Goal: Task Accomplishment & Management: Use online tool/utility

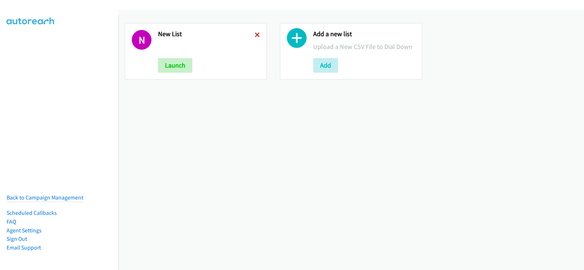
click at [255, 33] on icon at bounding box center [257, 35] width 5 height 5
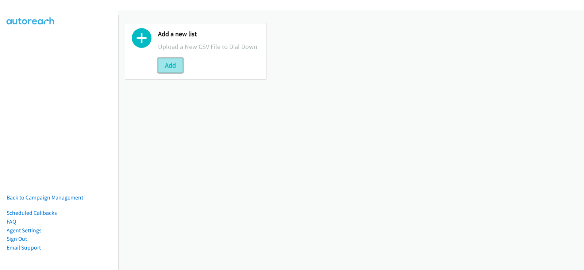
click at [174, 65] on button "Add" at bounding box center [170, 65] width 25 height 15
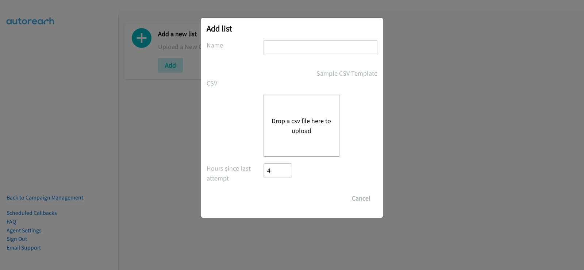
click at [286, 43] on input "text" at bounding box center [320, 47] width 114 height 15
type input "new list"
click at [295, 122] on button "Drop a csv file here to upload" at bounding box center [301, 126] width 60 height 20
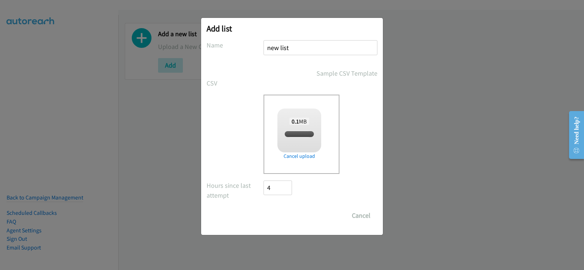
checkbox input "true"
click at [292, 217] on input "Save List" at bounding box center [282, 215] width 38 height 15
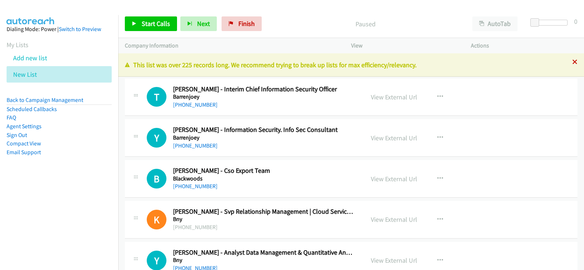
click at [572, 61] on icon at bounding box center [574, 62] width 5 height 5
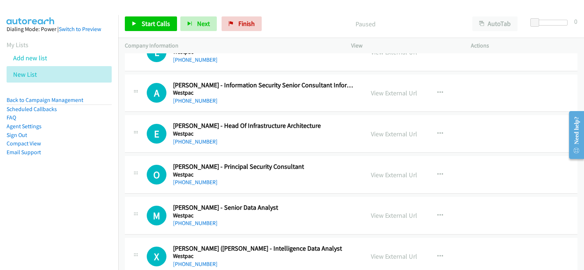
scroll to position [839, 0]
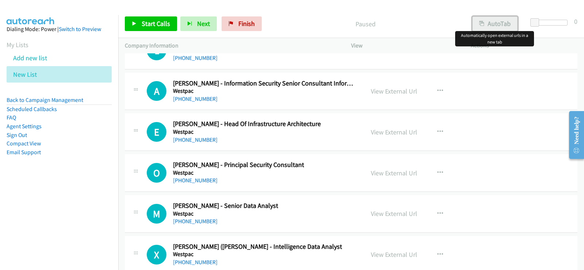
click at [506, 25] on button "AutoTab" at bounding box center [494, 23] width 45 height 15
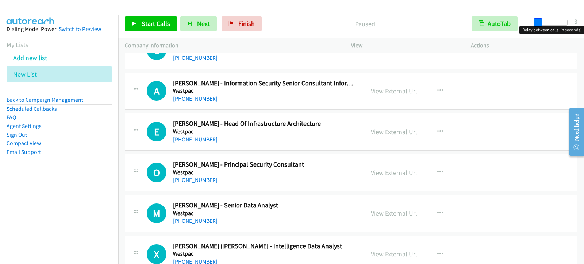
click at [538, 23] on span at bounding box center [537, 22] width 9 height 9
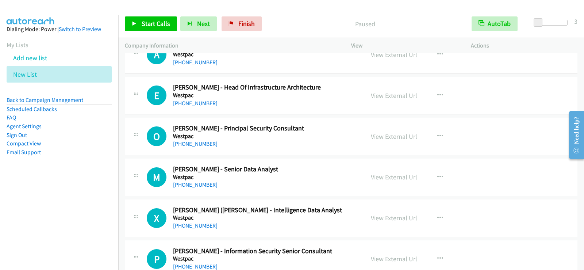
scroll to position [912, 0]
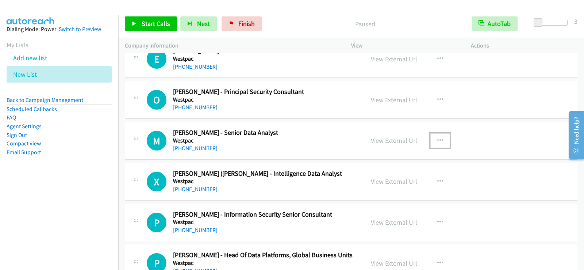
click at [437, 142] on icon "button" at bounding box center [440, 140] width 6 height 6
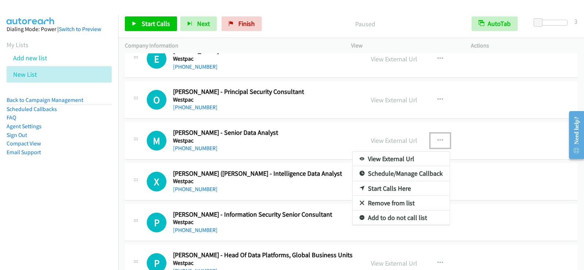
click at [395, 185] on link "Start Calls Here" at bounding box center [400, 188] width 97 height 15
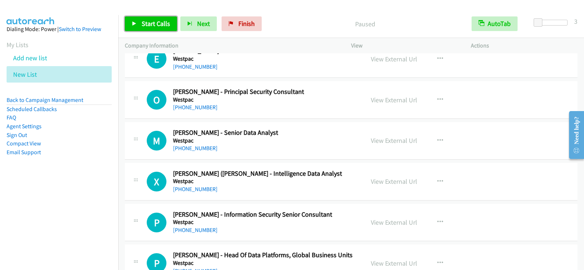
click at [152, 29] on link "Start Calls" at bounding box center [151, 23] width 52 height 15
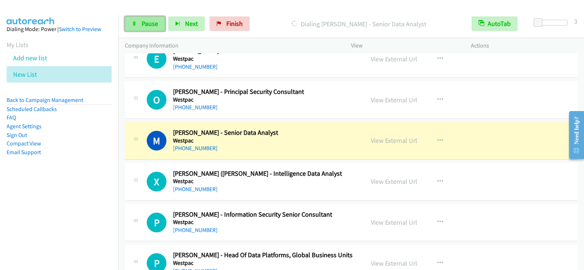
click at [150, 23] on span "Pause" at bounding box center [150, 23] width 16 height 8
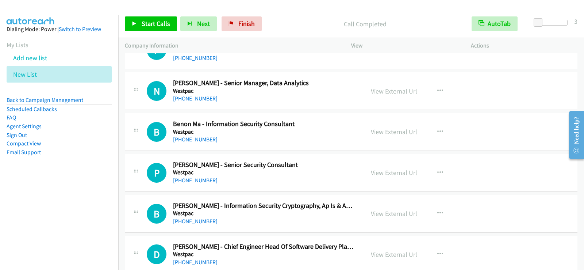
scroll to position [1131, 0]
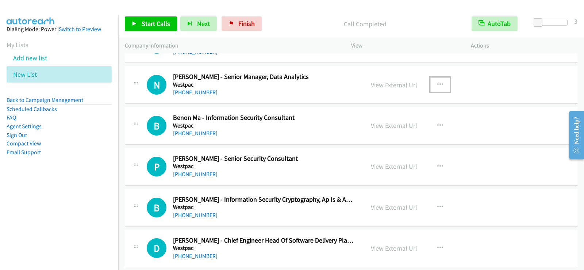
click at [437, 85] on icon "button" at bounding box center [440, 85] width 6 height 6
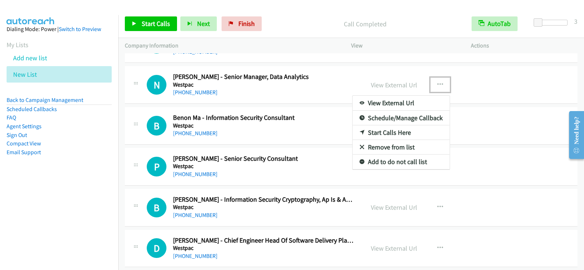
click at [205, 93] on div at bounding box center [292, 135] width 584 height 270
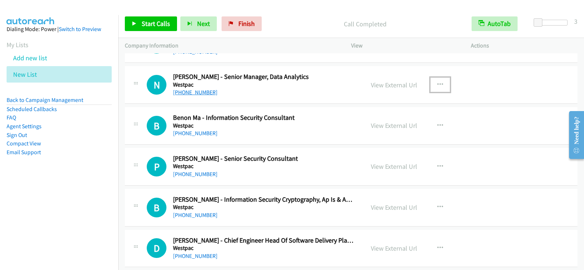
click at [204, 93] on link "+61 405 621 565" at bounding box center [195, 92] width 44 height 7
drag, startPoint x: 182, startPoint y: 94, endPoint x: 233, endPoint y: 107, distance: 52.8
click at [182, 94] on link "+61 405 621 565" at bounding box center [195, 92] width 44 height 7
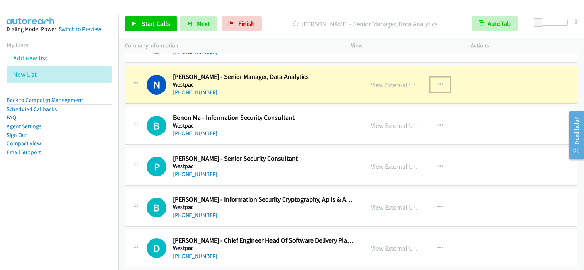
click at [377, 87] on link "View External Url" at bounding box center [394, 85] width 46 height 8
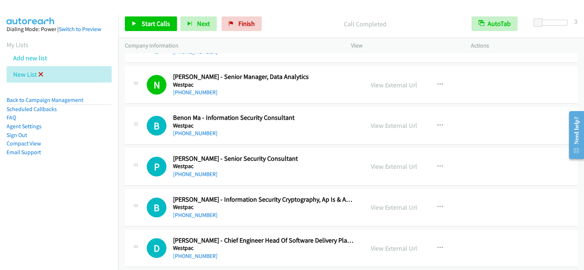
click at [40, 75] on icon at bounding box center [40, 74] width 5 height 5
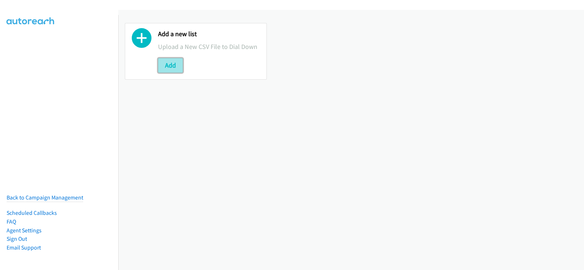
click at [169, 68] on button "Add" at bounding box center [170, 65] width 25 height 15
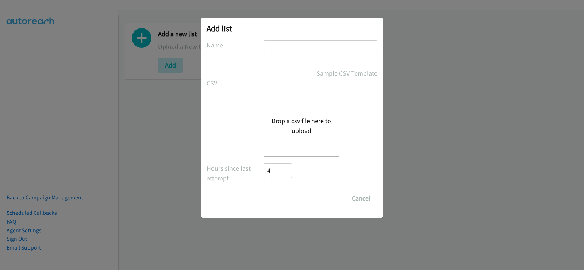
click at [296, 54] on input "text" at bounding box center [320, 47] width 114 height 15
type input "new list"
click at [290, 112] on div "Drop a csv file here to upload" at bounding box center [301, 125] width 76 height 62
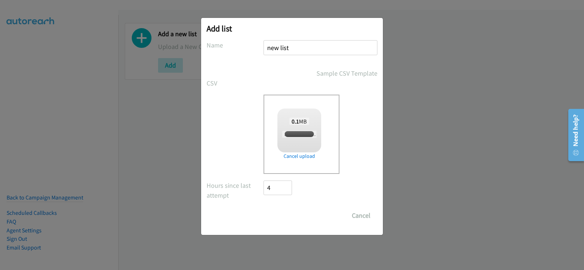
checkbox input "true"
click at [294, 220] on input "Save List" at bounding box center [282, 215] width 38 height 15
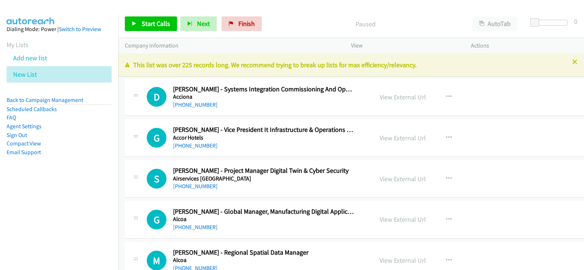
click at [569, 65] on p "This list was over 225 records long. We recommend trying to break up lists for …" at bounding box center [351, 65] width 452 height 10
click at [572, 63] on icon at bounding box center [574, 62] width 5 height 5
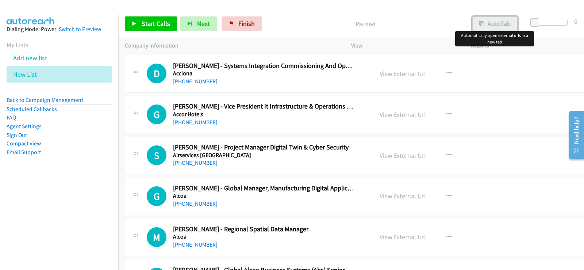
click at [500, 21] on button "AutoTab" at bounding box center [494, 23] width 45 height 15
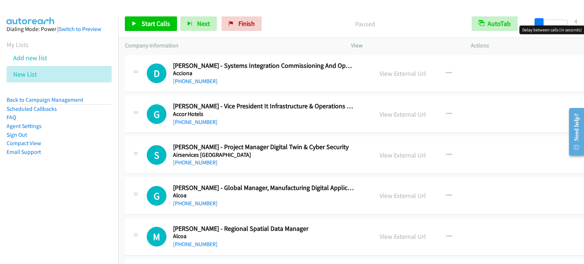
drag, startPoint x: 537, startPoint y: 21, endPoint x: 540, endPoint y: 20, distance: 3.7
click at [540, 20] on span at bounding box center [538, 22] width 9 height 9
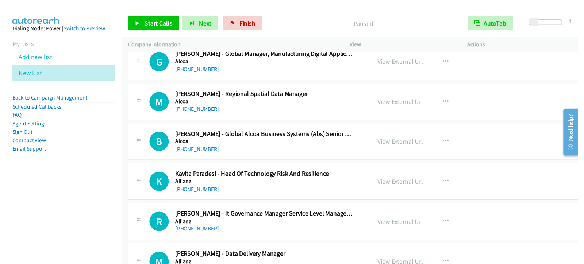
scroll to position [146, 0]
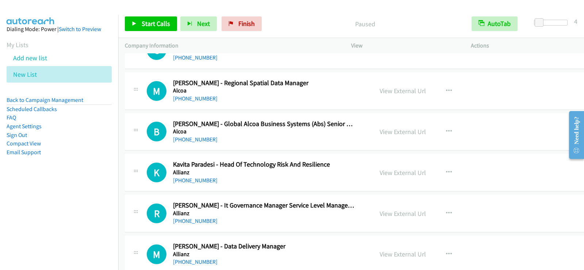
drag, startPoint x: 133, startPoint y: 103, endPoint x: 184, endPoint y: 124, distance: 54.5
click at [133, 103] on div "M Callback Scheduled [PERSON_NAME] - Regional Spatial Data Manager Alcoa [GEOGR…" at bounding box center [360, 91] width 470 height 38
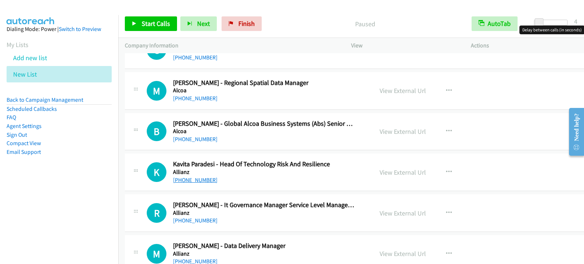
click at [205, 179] on link "[PHONE_NUMBER]" at bounding box center [195, 180] width 44 height 7
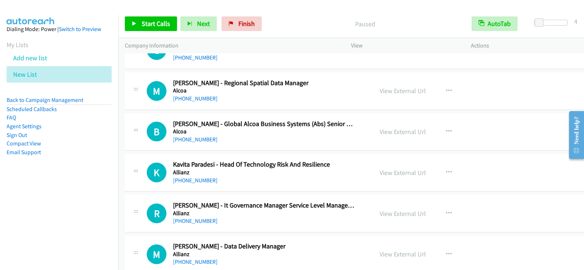
drag, startPoint x: 192, startPoint y: 181, endPoint x: 227, endPoint y: 179, distance: 35.1
click at [192, 181] on link "[PHONE_NUMBER]" at bounding box center [195, 180] width 44 height 7
click at [316, 137] on div "[PHONE_NUMBER]" at bounding box center [264, 139] width 182 height 9
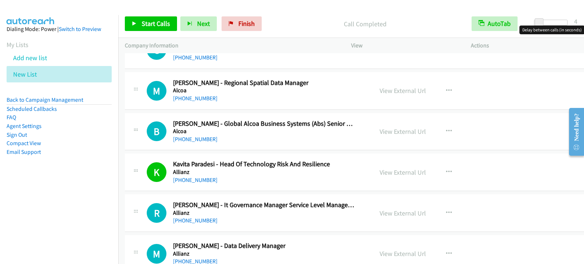
scroll to position [182, 0]
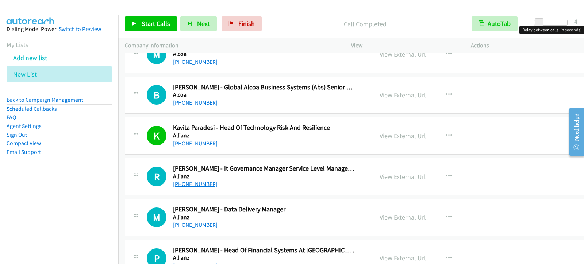
click at [200, 185] on link "[PHONE_NUMBER]" at bounding box center [195, 184] width 44 height 7
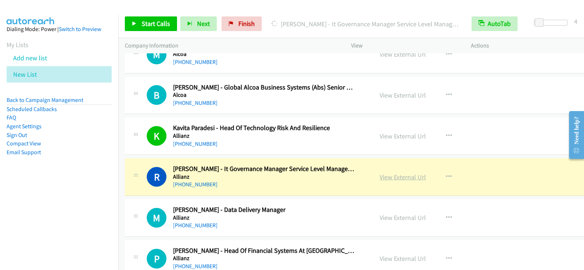
click at [379, 178] on link "View External Url" at bounding box center [402, 177] width 46 height 8
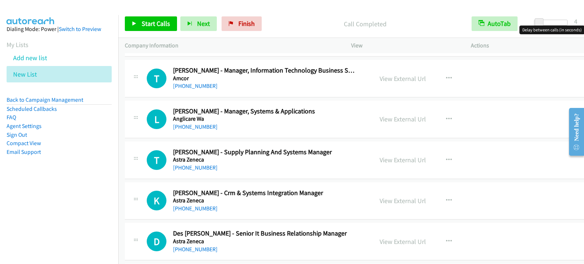
scroll to position [729, 0]
click at [189, 84] on link "[PHONE_NUMBER]" at bounding box center [195, 85] width 44 height 7
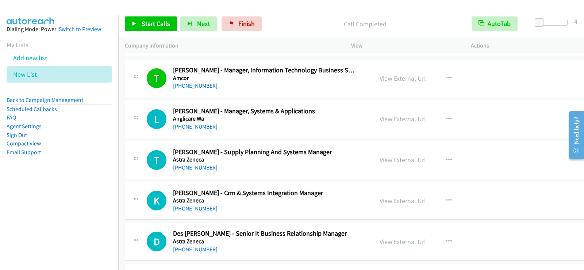
click at [331, 123] on div "[PHONE_NUMBER]" at bounding box center [264, 126] width 182 height 9
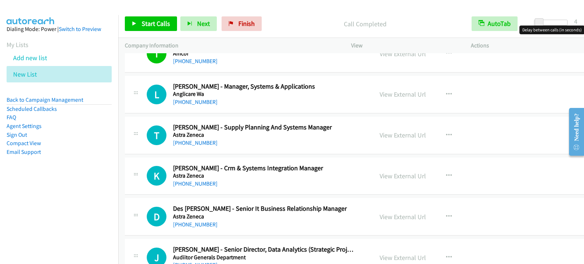
scroll to position [766, 0]
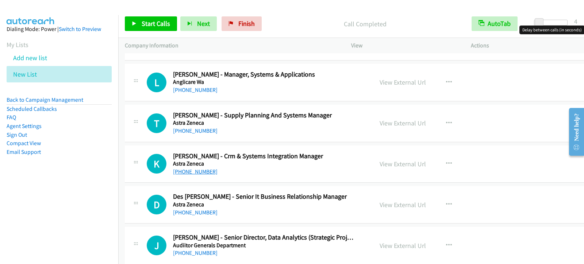
click at [198, 172] on link "[PHONE_NUMBER]" at bounding box center [195, 171] width 44 height 7
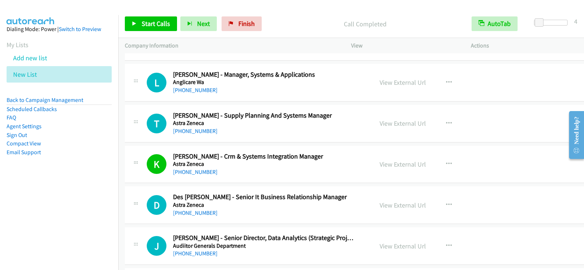
click at [236, 128] on div "[PHONE_NUMBER]" at bounding box center [264, 131] width 182 height 9
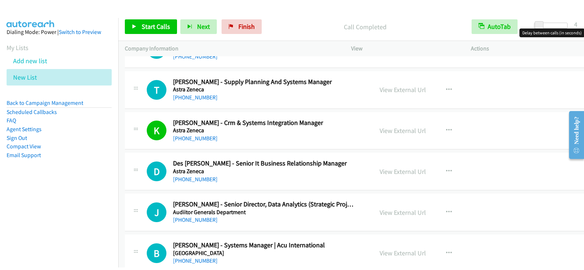
scroll to position [839, 0]
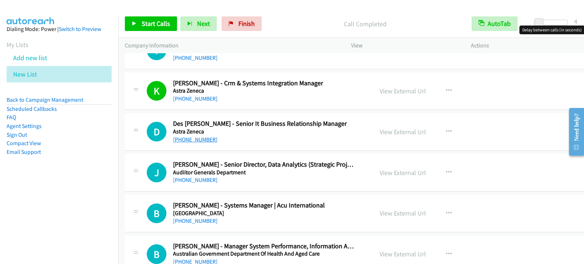
click at [202, 139] on link "[PHONE_NUMBER]" at bounding box center [195, 139] width 44 height 7
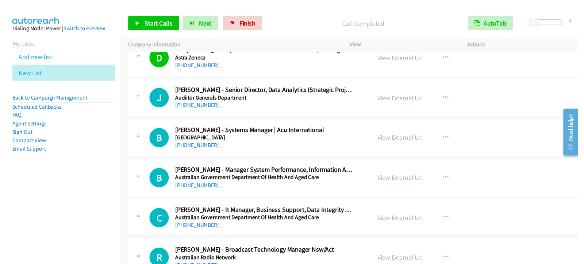
scroll to position [948, 0]
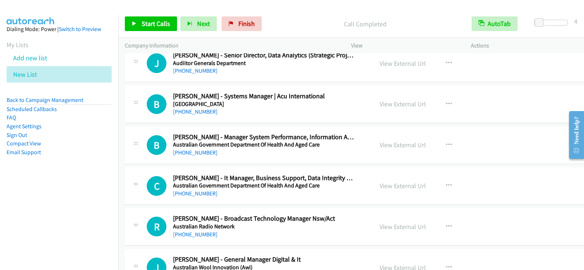
click at [267, 115] on div "[PHONE_NUMBER]" at bounding box center [264, 111] width 182 height 9
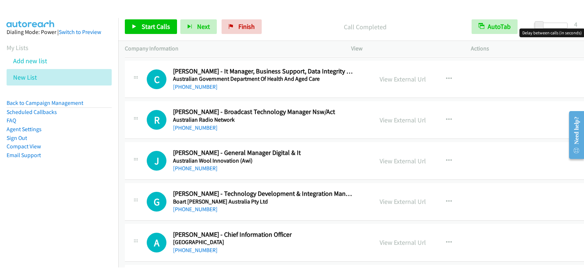
scroll to position [1094, 0]
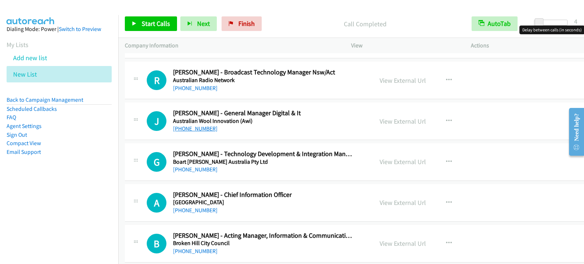
click at [202, 129] on link "[PHONE_NUMBER]" at bounding box center [195, 128] width 44 height 7
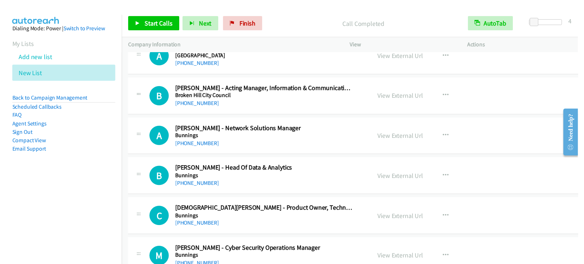
scroll to position [1276, 0]
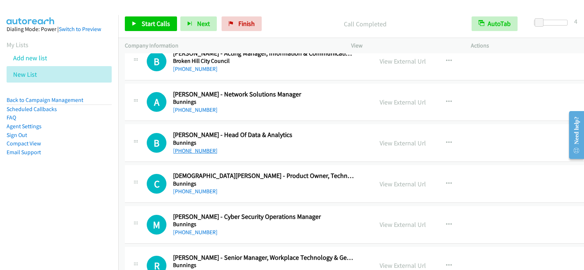
click at [209, 151] on link "[PHONE_NUMBER]" at bounding box center [195, 150] width 44 height 7
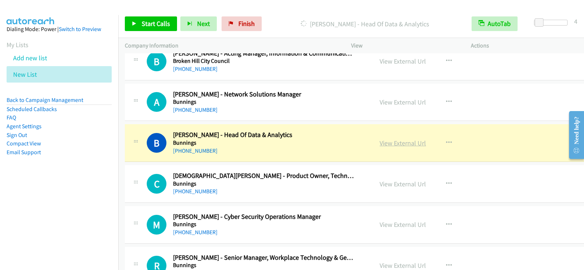
click at [379, 144] on link "View External Url" at bounding box center [402, 143] width 46 height 8
click at [332, 183] on h5 "Bunnings" at bounding box center [264, 183] width 182 height 7
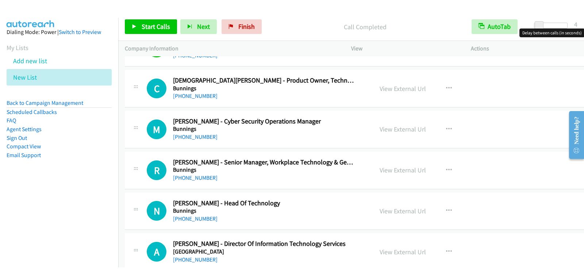
scroll to position [1386, 0]
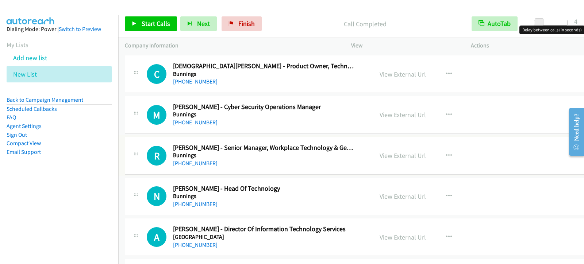
click at [197, 164] on link "[PHONE_NUMBER]" at bounding box center [195, 163] width 44 height 7
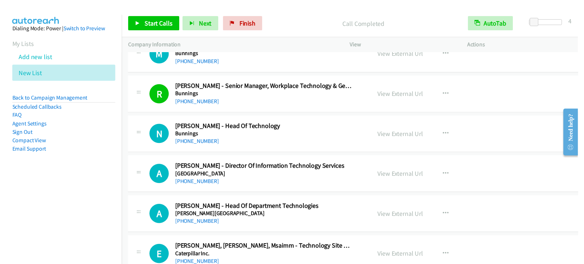
scroll to position [1459, 0]
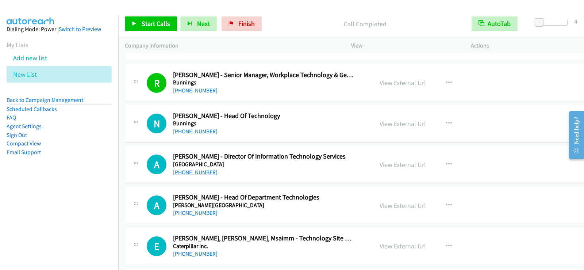
click at [198, 170] on link "[PHONE_NUMBER]" at bounding box center [195, 171] width 44 height 7
click at [201, 173] on link "[PHONE_NUMBER]" at bounding box center [195, 171] width 44 height 7
click at [379, 164] on link "View External Url" at bounding box center [402, 164] width 46 height 8
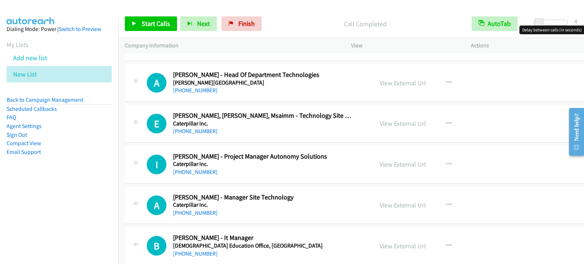
scroll to position [1568, 0]
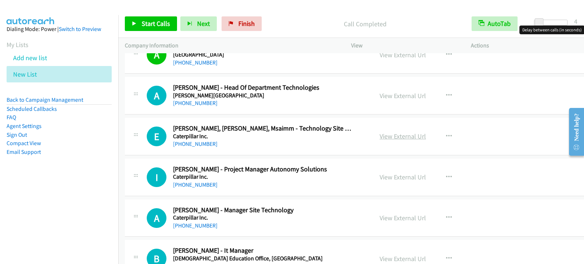
click at [384, 136] on link "View External Url" at bounding box center [402, 136] width 46 height 8
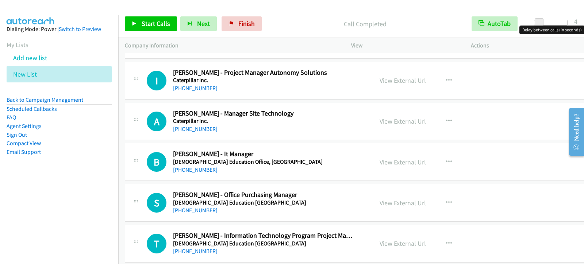
scroll to position [1678, 0]
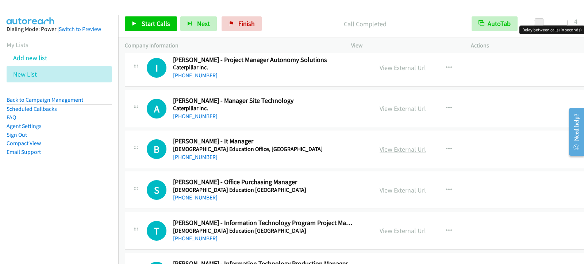
click at [391, 149] on link "View External Url" at bounding box center [402, 149] width 46 height 8
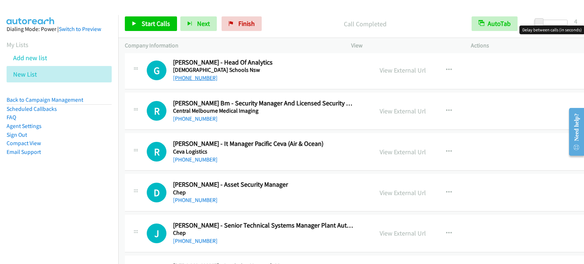
scroll to position [1933, 0]
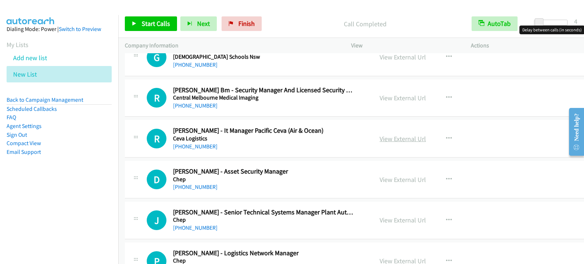
click at [394, 138] on link "View External Url" at bounding box center [402, 139] width 46 height 8
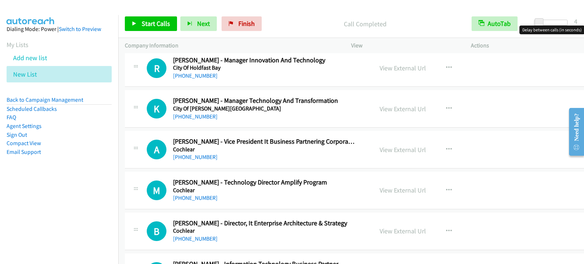
scroll to position [2407, 0]
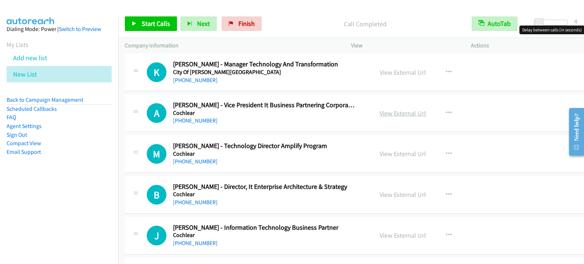
click at [411, 115] on link "View External Url" at bounding box center [402, 113] width 46 height 8
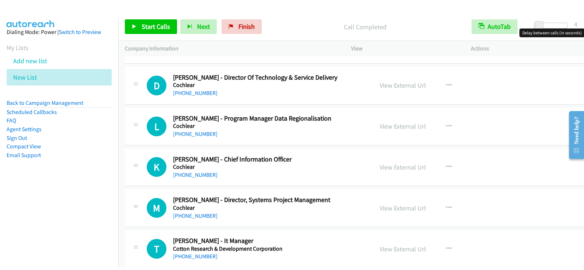
scroll to position [2735, 0]
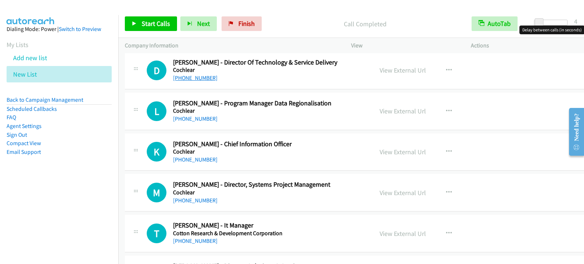
click at [206, 77] on link "[PHONE_NUMBER]" at bounding box center [195, 77] width 44 height 7
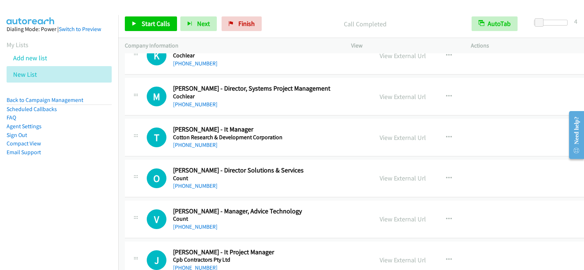
scroll to position [2845, 0]
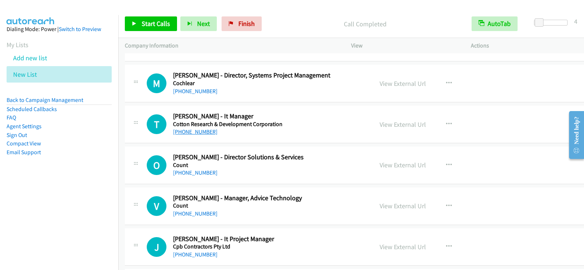
click at [204, 134] on link "[PHONE_NUMBER]" at bounding box center [195, 131] width 44 height 7
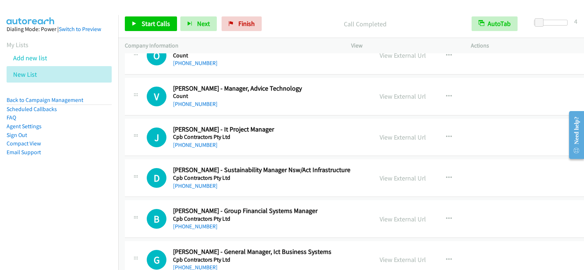
scroll to position [2918, 0]
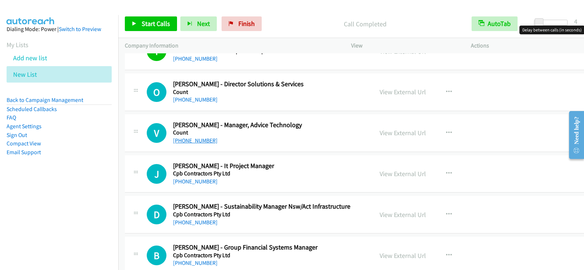
click at [207, 137] on link "[PHONE_NUMBER]" at bounding box center [195, 140] width 44 height 7
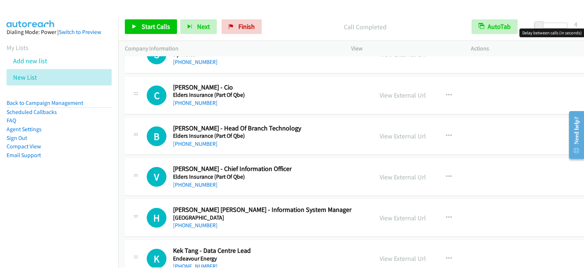
scroll to position [3647, 0]
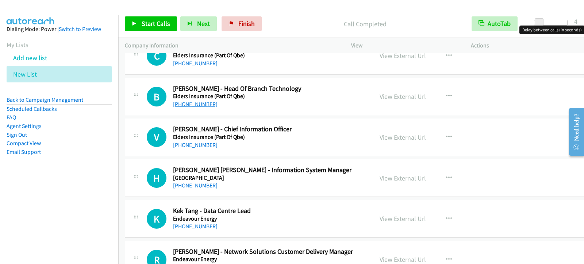
click at [192, 106] on link "[PHONE_NUMBER]" at bounding box center [195, 104] width 44 height 7
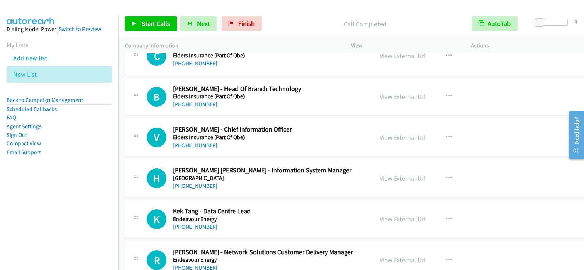
click at [193, 106] on link "[PHONE_NUMBER]" at bounding box center [195, 104] width 44 height 7
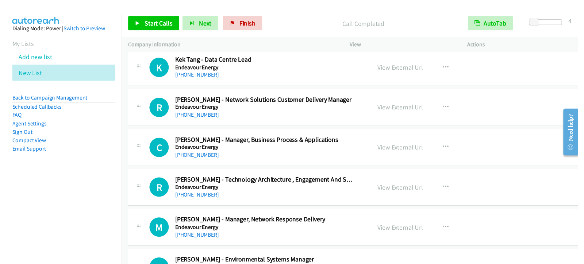
scroll to position [3793, 0]
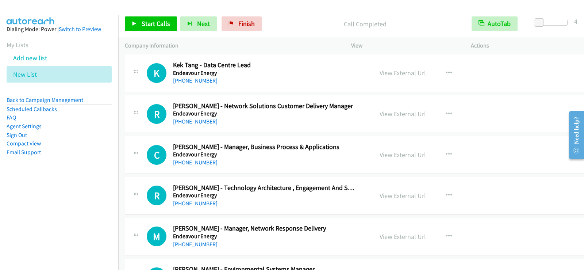
click at [203, 123] on link "[PHONE_NUMBER]" at bounding box center [195, 121] width 44 height 7
click at [203, 80] on link "[PHONE_NUMBER]" at bounding box center [195, 80] width 44 height 7
click at [309, 130] on div "R Callback Scheduled [PERSON_NAME] - Network Solutions Customer Delivery Manage…" at bounding box center [360, 114] width 470 height 38
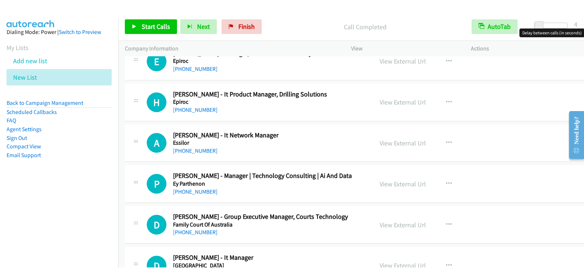
scroll to position [4741, 0]
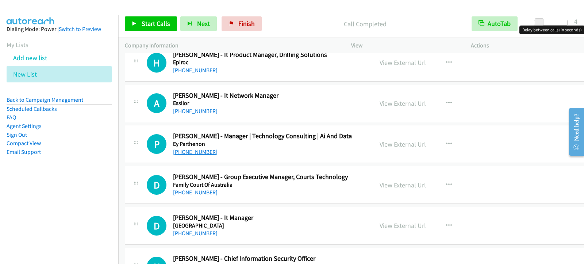
click at [185, 153] on link "[PHONE_NUMBER]" at bounding box center [195, 151] width 44 height 7
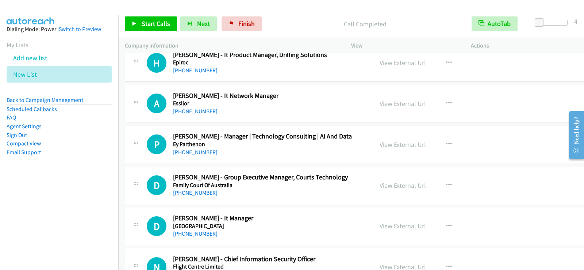
drag, startPoint x: 196, startPoint y: 153, endPoint x: 416, endPoint y: 142, distance: 220.6
click at [196, 153] on link "[PHONE_NUMBER]" at bounding box center [195, 151] width 44 height 7
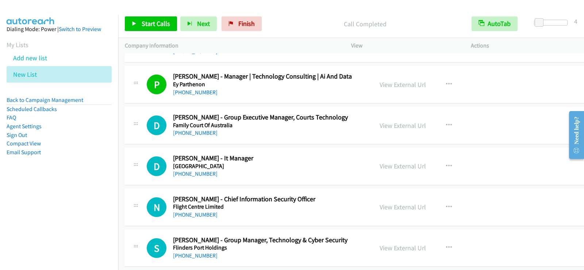
scroll to position [4814, 0]
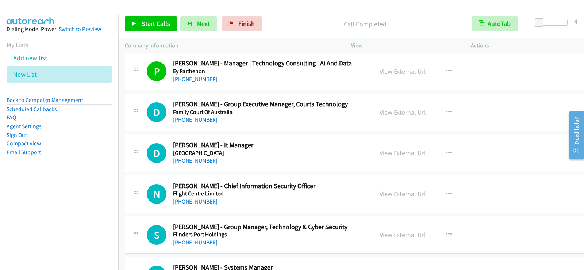
click at [183, 161] on link "[PHONE_NUMBER]" at bounding box center [195, 160] width 44 height 7
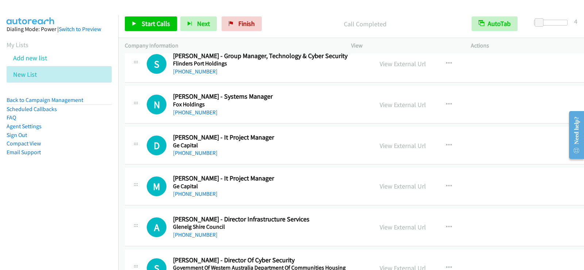
scroll to position [4996, 0]
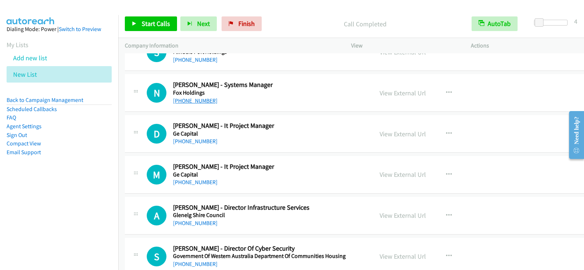
click at [195, 101] on link "[PHONE_NUMBER]" at bounding box center [195, 100] width 44 height 7
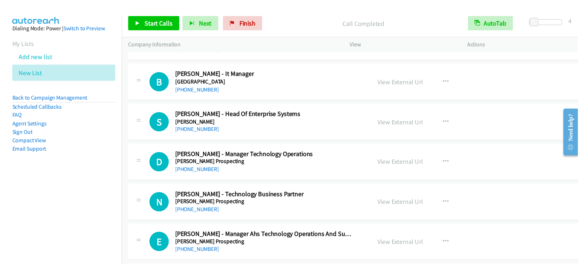
scroll to position [5252, 0]
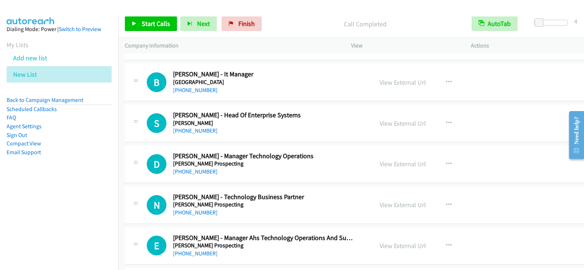
click at [272, 85] on h5 "[GEOGRAPHIC_DATA]" at bounding box center [264, 81] width 182 height 7
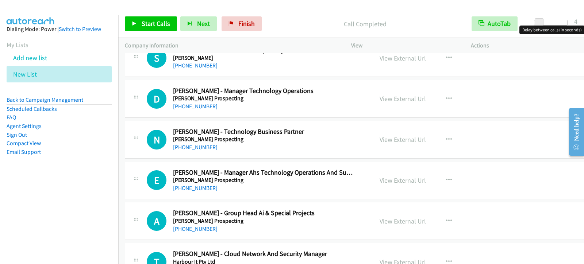
scroll to position [5325, 0]
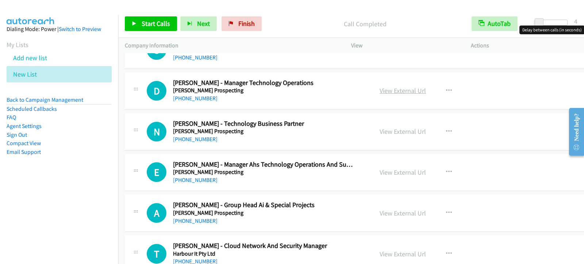
click at [384, 92] on link "View External Url" at bounding box center [402, 90] width 46 height 8
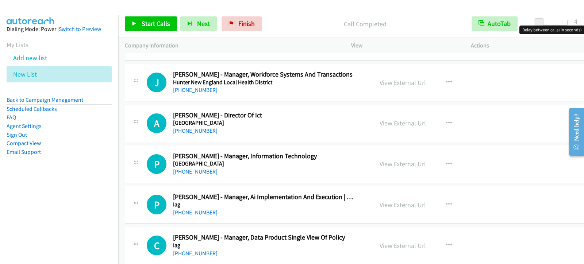
scroll to position [5981, 0]
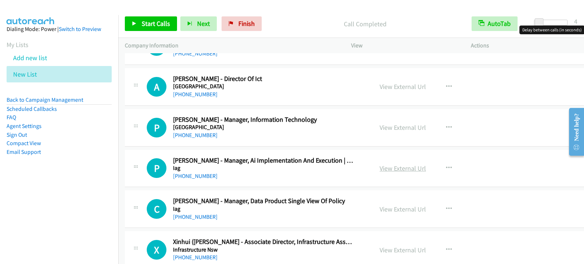
click at [409, 169] on link "View External Url" at bounding box center [402, 168] width 46 height 8
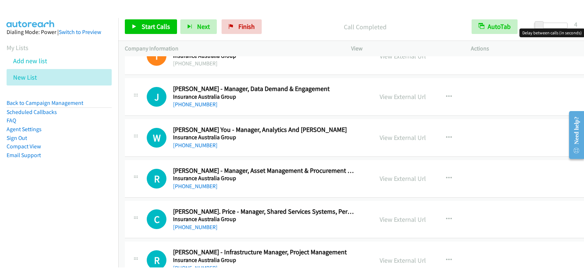
scroll to position [6382, 0]
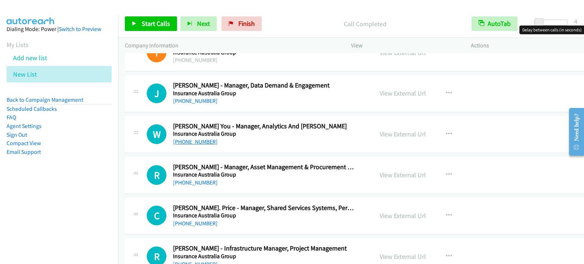
click at [184, 139] on link "[PHONE_NUMBER]" at bounding box center [195, 141] width 44 height 7
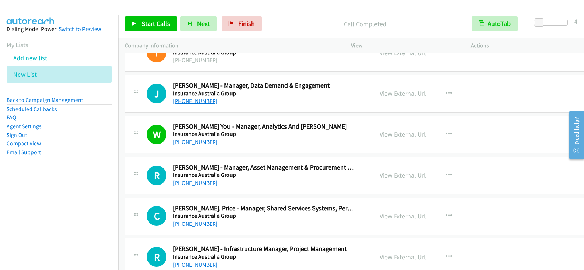
click at [177, 103] on link "[PHONE_NUMBER]" at bounding box center [195, 100] width 44 height 7
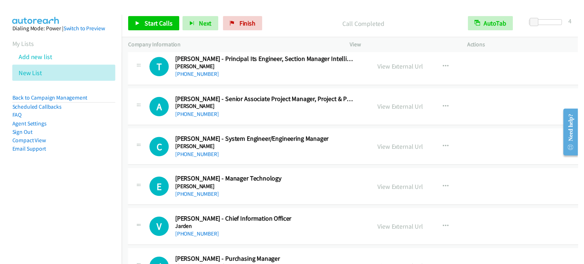
scroll to position [6893, 0]
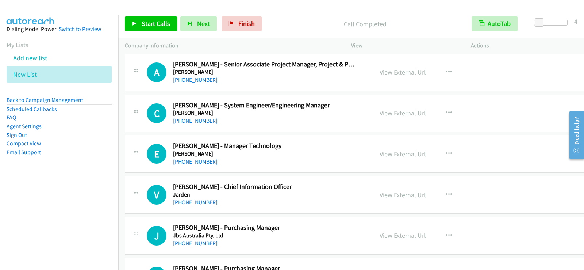
click at [233, 158] on div "[PHONE_NUMBER]" at bounding box center [264, 161] width 182 height 9
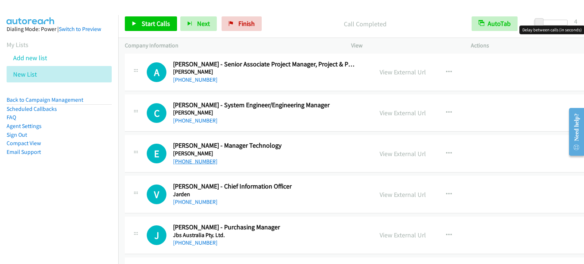
click at [196, 161] on link "[PHONE_NUMBER]" at bounding box center [195, 161] width 44 height 7
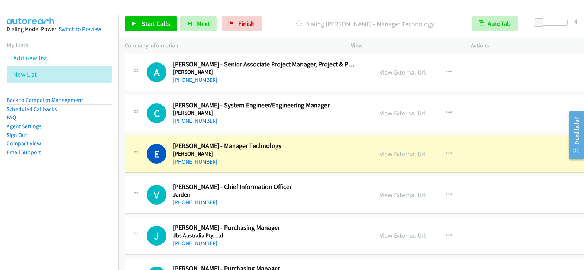
click at [317, 194] on h5 "Jarden" at bounding box center [264, 194] width 182 height 7
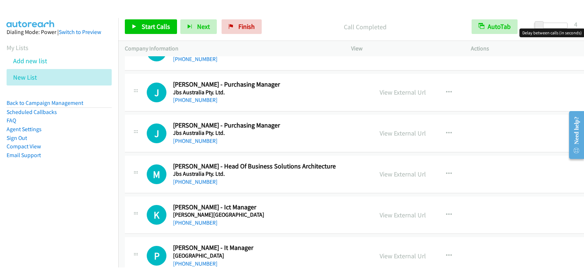
scroll to position [7002, 0]
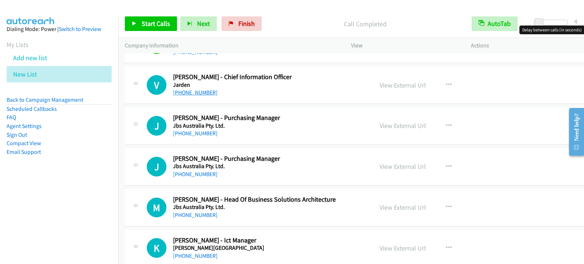
click at [180, 91] on link "[PHONE_NUMBER]" at bounding box center [195, 92] width 44 height 7
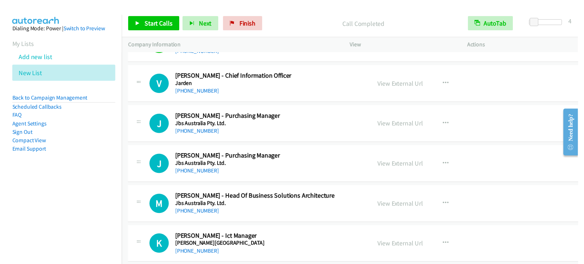
scroll to position [7039, 0]
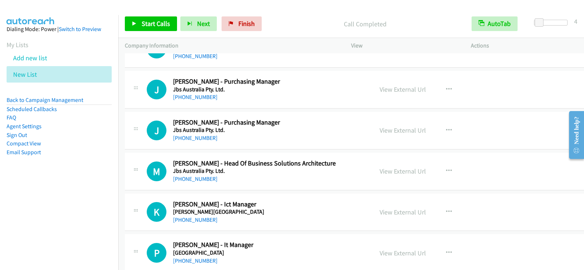
click at [316, 204] on h2 "[PERSON_NAME] - Ict Manager" at bounding box center [264, 204] width 182 height 8
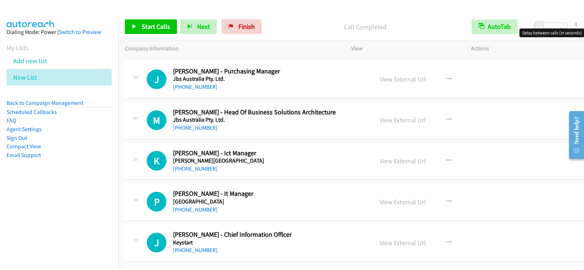
scroll to position [7112, 0]
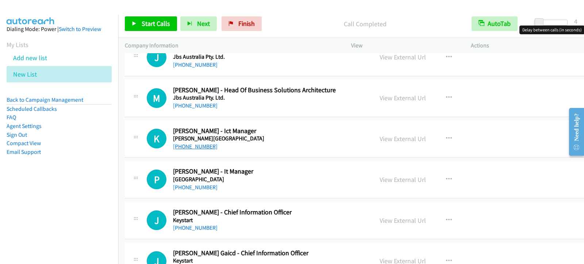
click at [205, 150] on link "[PHONE_NUMBER]" at bounding box center [195, 146] width 44 height 7
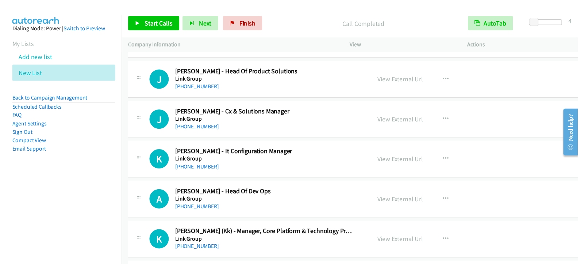
scroll to position [7549, 0]
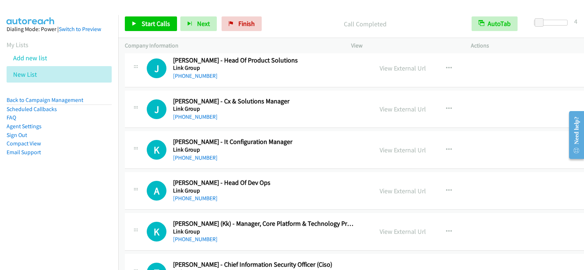
click at [275, 166] on div "K Callback Scheduled [PERSON_NAME] - It Configuration Manager Link Group [GEOGR…" at bounding box center [360, 150] width 470 height 38
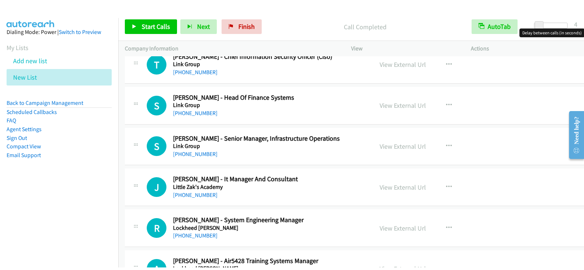
scroll to position [7768, 0]
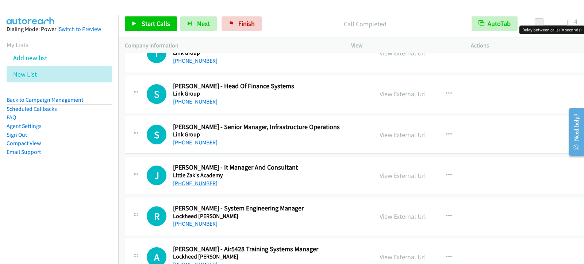
click at [198, 181] on link "[PHONE_NUMBER]" at bounding box center [195, 183] width 44 height 7
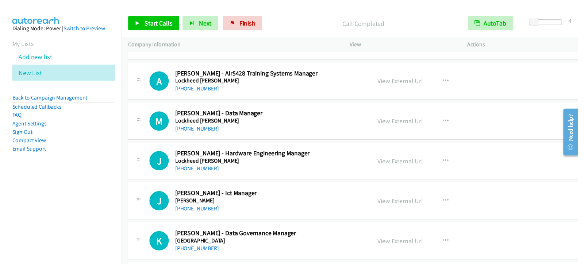
scroll to position [7951, 0]
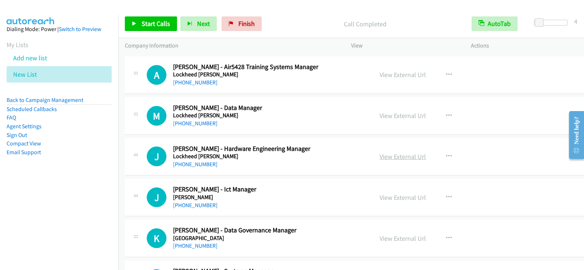
drag, startPoint x: 277, startPoint y: 165, endPoint x: 390, endPoint y: 155, distance: 113.8
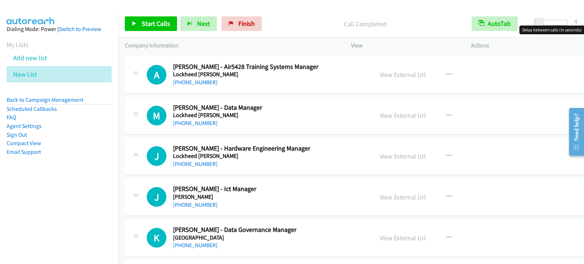
click at [390, 155] on link "View External Url" at bounding box center [402, 156] width 46 height 8
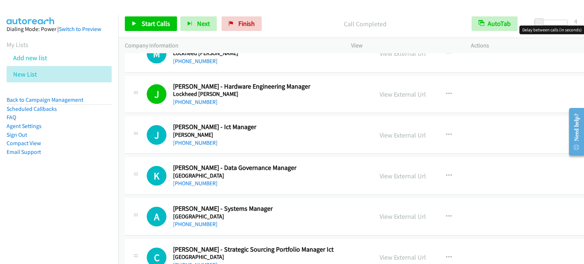
scroll to position [8024, 0]
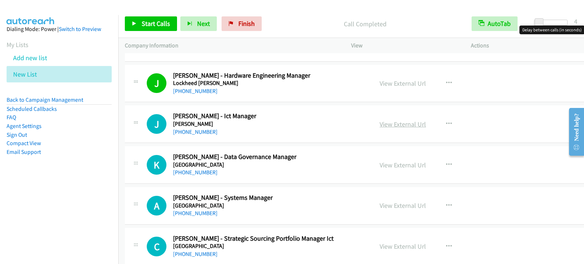
click at [403, 125] on link "View External Url" at bounding box center [402, 124] width 46 height 8
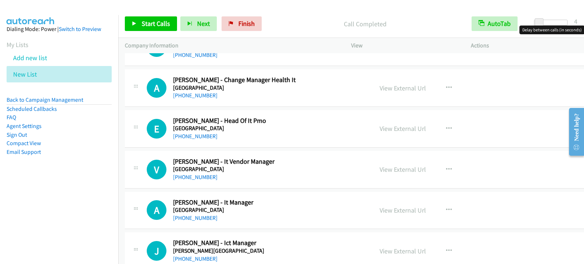
scroll to position [8644, 0]
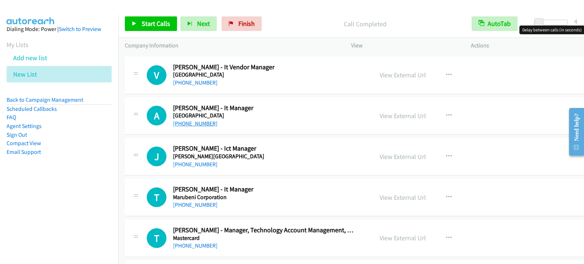
click at [195, 124] on link "[PHONE_NUMBER]" at bounding box center [195, 123] width 44 height 7
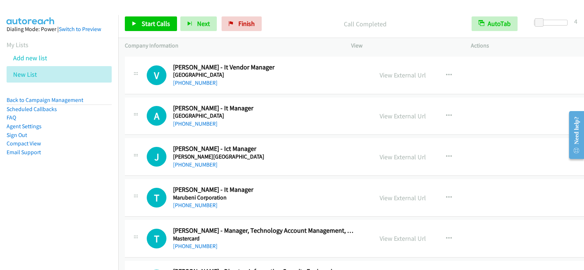
drag, startPoint x: 204, startPoint y: 124, endPoint x: 244, endPoint y: 127, distance: 40.3
click at [204, 124] on link "[PHONE_NUMBER]" at bounding box center [195, 123] width 44 height 7
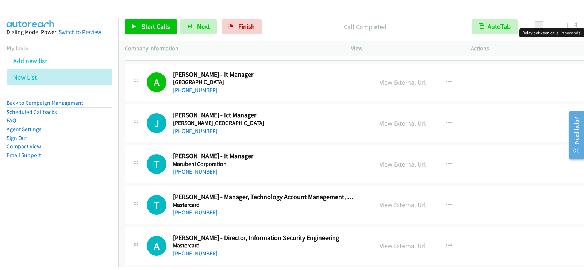
scroll to position [8716, 0]
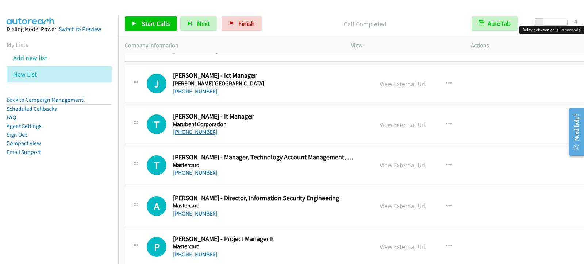
click at [209, 133] on link "[PHONE_NUMBER]" at bounding box center [195, 131] width 44 height 7
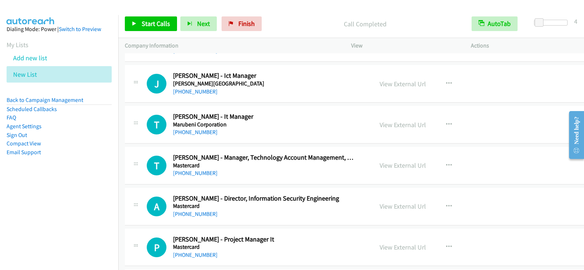
drag, startPoint x: 197, startPoint y: 130, endPoint x: 283, endPoint y: 135, distance: 85.9
click at [197, 130] on link "[PHONE_NUMBER]" at bounding box center [195, 131] width 44 height 7
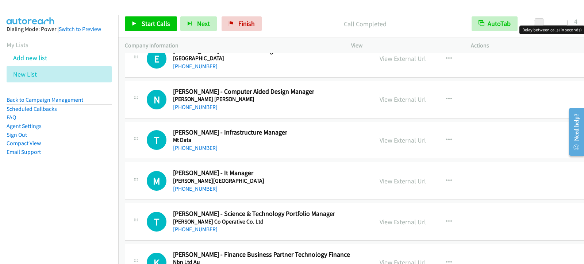
scroll to position [9738, 0]
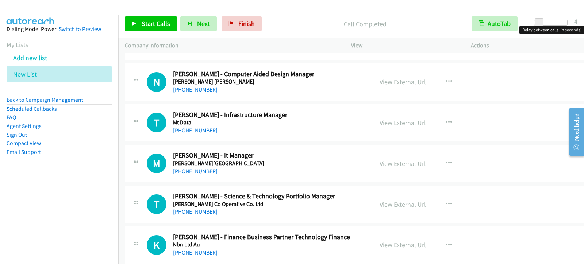
click at [400, 84] on link "View External Url" at bounding box center [402, 82] width 46 height 8
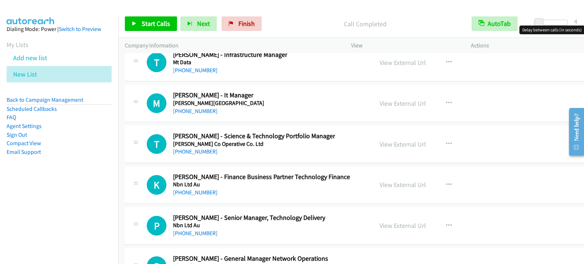
scroll to position [9811, 0]
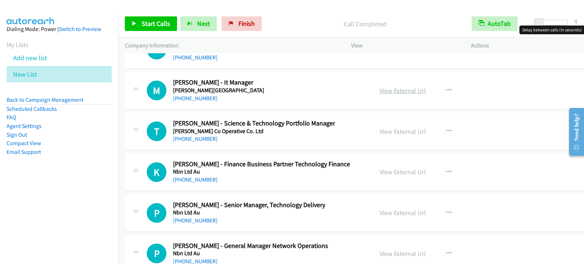
click at [403, 93] on link "View External Url" at bounding box center [402, 90] width 46 height 8
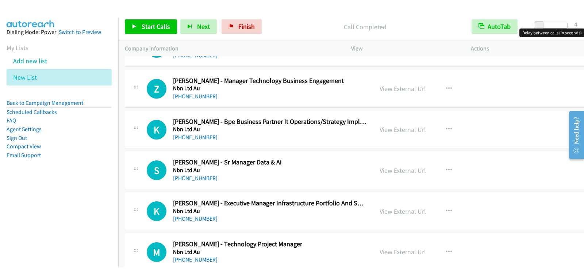
scroll to position [10175, 0]
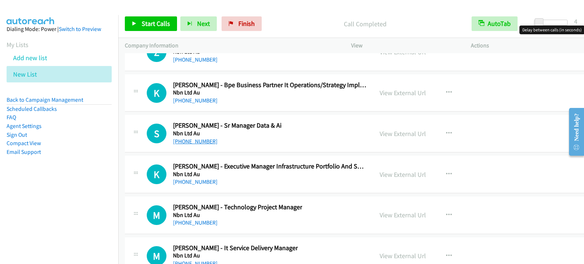
click at [191, 141] on link "[PHONE_NUMBER]" at bounding box center [195, 141] width 44 height 7
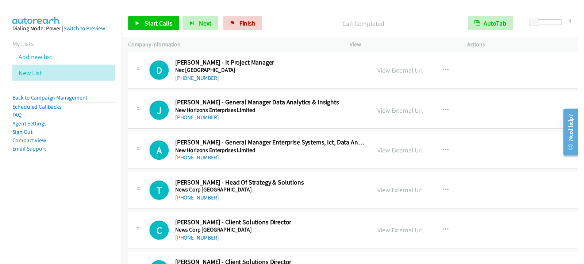
scroll to position [10722, 0]
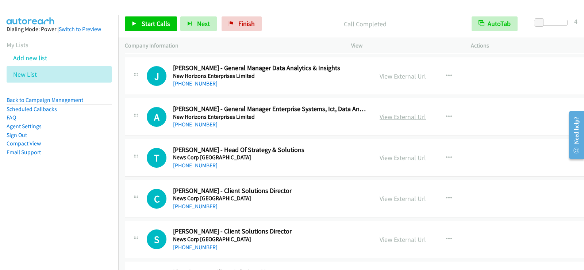
click at [379, 117] on link "View External Url" at bounding box center [402, 116] width 46 height 8
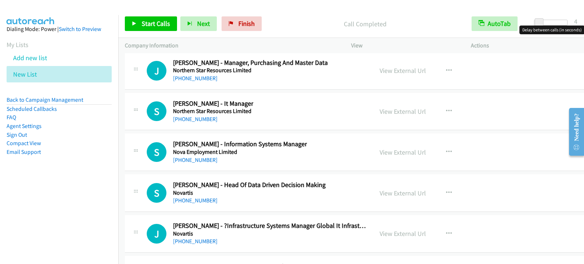
scroll to position [11269, 0]
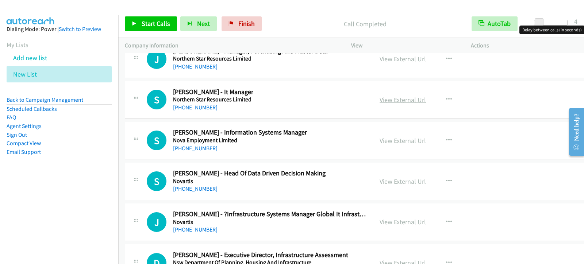
click at [396, 99] on link "View External Url" at bounding box center [402, 100] width 46 height 8
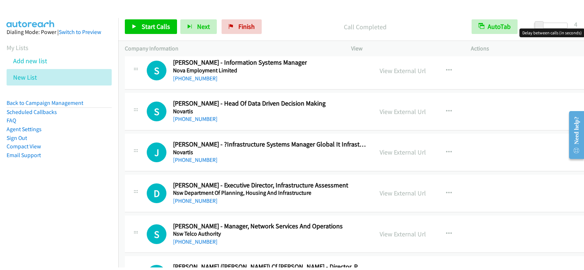
scroll to position [11379, 0]
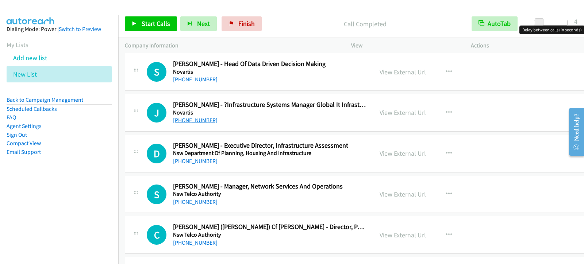
click at [206, 120] on link "[PHONE_NUMBER]" at bounding box center [195, 120] width 44 height 7
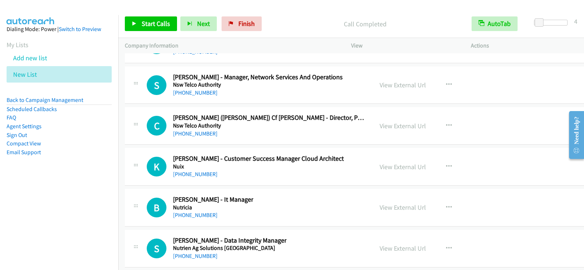
scroll to position [11525, 0]
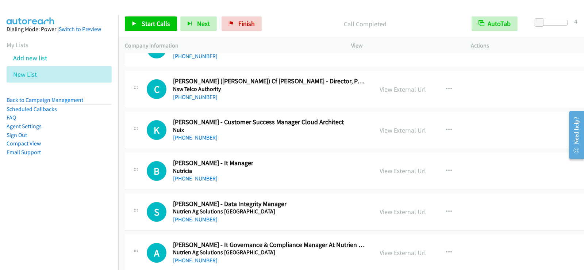
drag, startPoint x: 190, startPoint y: 177, endPoint x: 217, endPoint y: 191, distance: 30.2
click at [190, 177] on link "[PHONE_NUMBER]" at bounding box center [195, 178] width 44 height 7
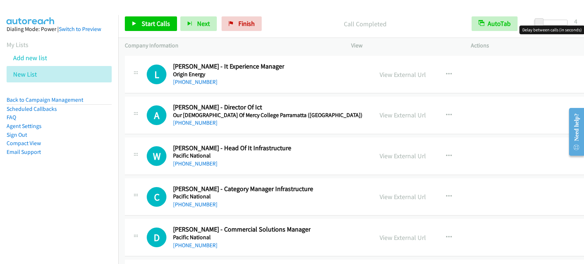
scroll to position [12035, 0]
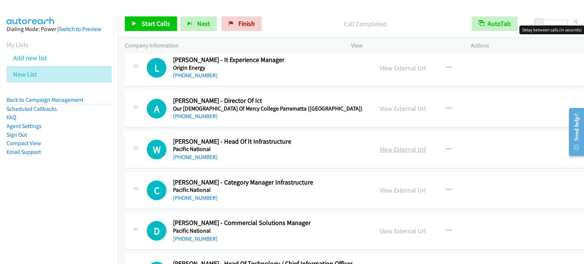
click at [389, 150] on link "View External Url" at bounding box center [402, 149] width 46 height 8
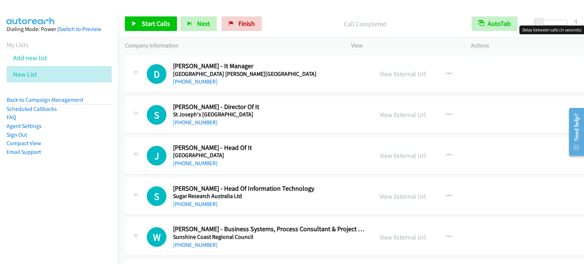
scroll to position [15536, 0]
click at [400, 76] on link "View External Url" at bounding box center [402, 73] width 46 height 8
click at [395, 152] on link "View External Url" at bounding box center [402, 155] width 46 height 8
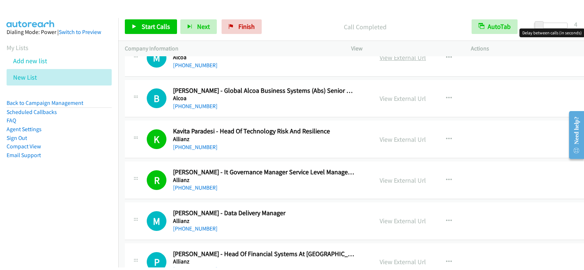
scroll to position [182, 0]
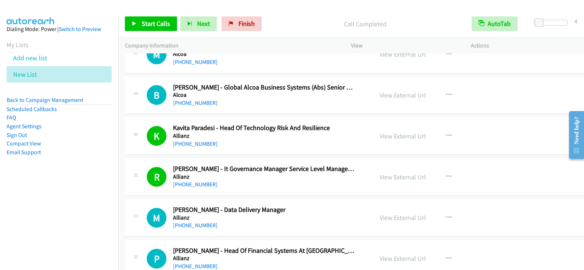
drag, startPoint x: 69, startPoint y: 209, endPoint x: 273, endPoint y: 136, distance: 215.9
click at [69, 209] on nav "Dialing Mode: Power | Switch to Preview My Lists Add new list New List Back to …" at bounding box center [59, 150] width 119 height 270
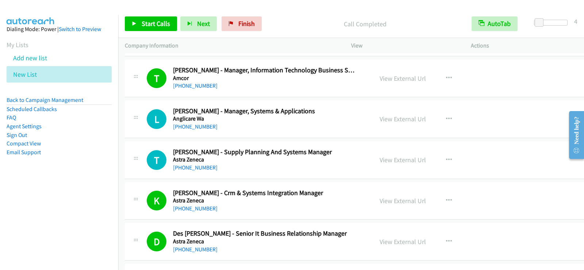
scroll to position [766, 0]
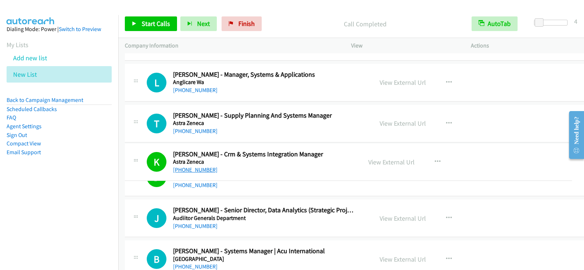
drag, startPoint x: 217, startPoint y: 172, endPoint x: 178, endPoint y: 170, distance: 38.4
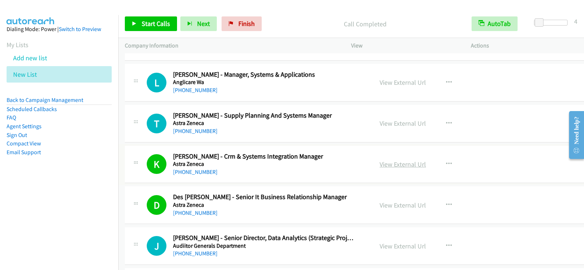
click at [379, 163] on link "View External Url" at bounding box center [402, 164] width 46 height 8
click at [379, 208] on link "View External Url" at bounding box center [402, 205] width 46 height 8
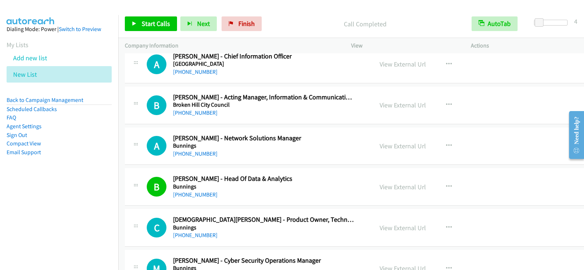
scroll to position [1240, 0]
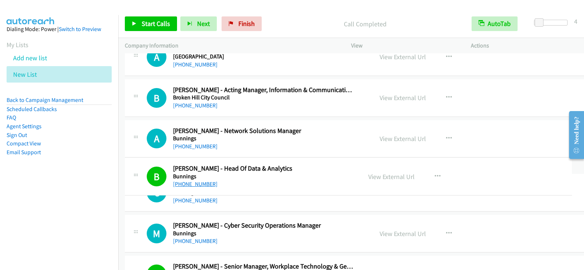
drag, startPoint x: 224, startPoint y: 187, endPoint x: 205, endPoint y: 184, distance: 18.5
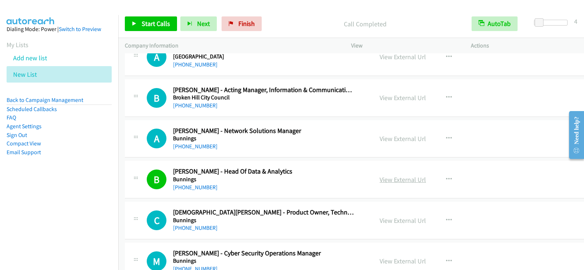
click at [396, 178] on link "View External Url" at bounding box center [402, 179] width 46 height 8
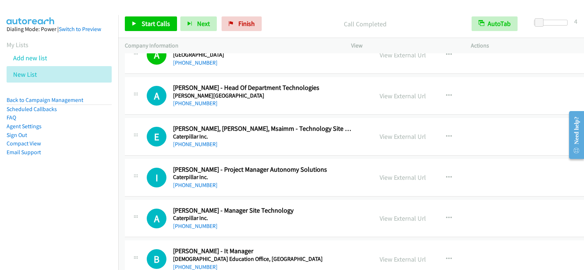
scroll to position [1605, 0]
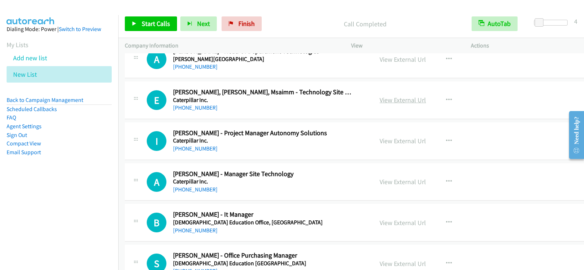
click at [381, 103] on link "View External Url" at bounding box center [402, 100] width 46 height 8
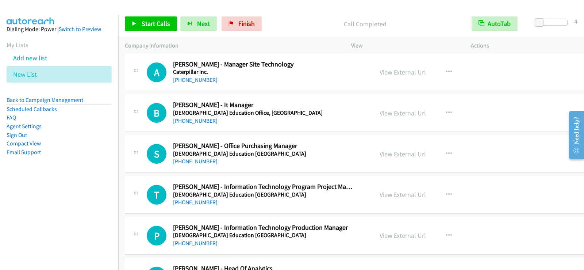
scroll to position [1751, 0]
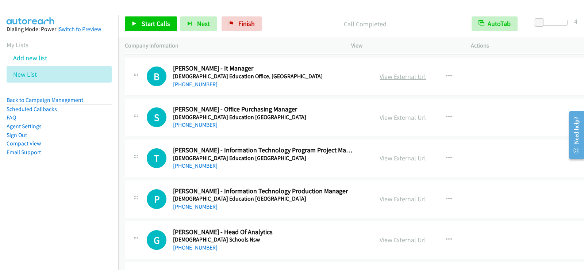
click at [383, 74] on link "View External Url" at bounding box center [402, 76] width 46 height 8
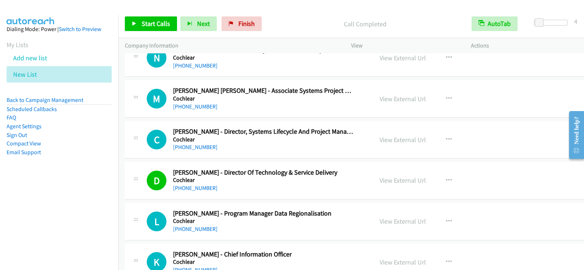
scroll to position [2626, 0]
click at [401, 179] on link "View External Url" at bounding box center [402, 179] width 46 height 8
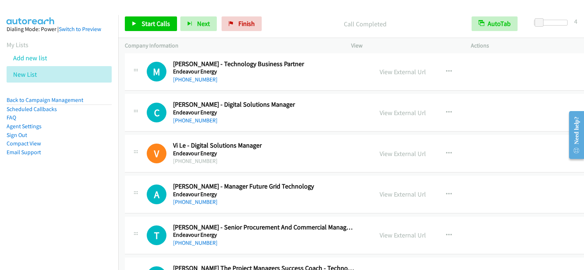
scroll to position [4121, 0]
